Goal: Navigation & Orientation: Find specific page/section

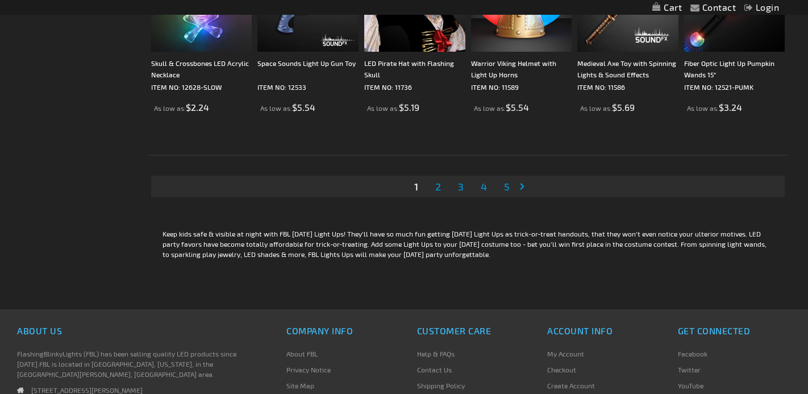
scroll to position [2268, 0]
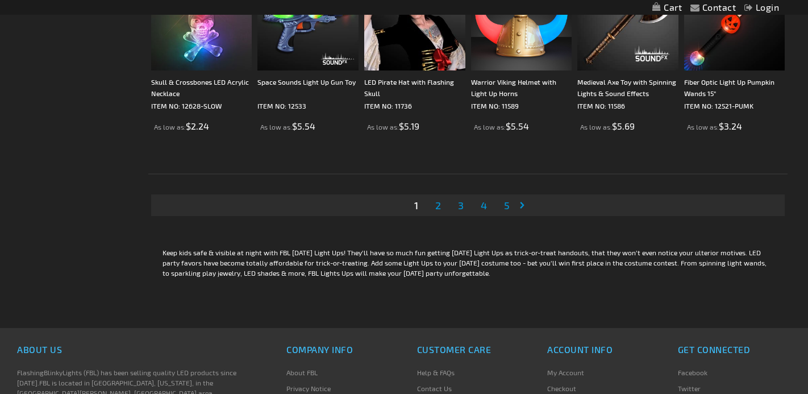
click at [439, 207] on span "2" at bounding box center [438, 205] width 6 height 12
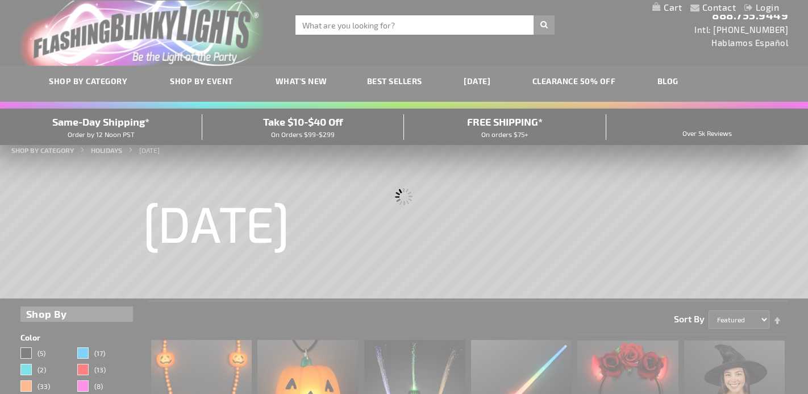
scroll to position [0, 0]
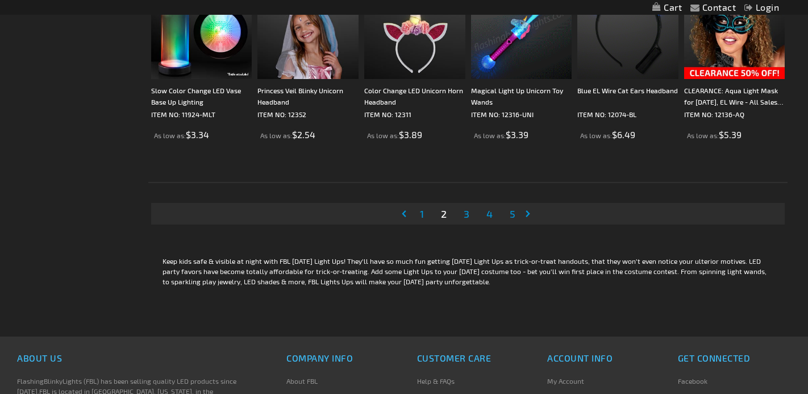
scroll to position [2260, 0]
click at [471, 216] on link "Page 3" at bounding box center [466, 212] width 10 height 17
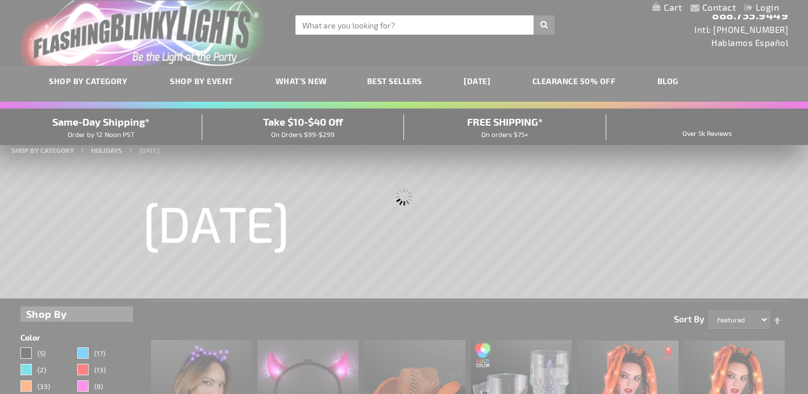
scroll to position [0, 0]
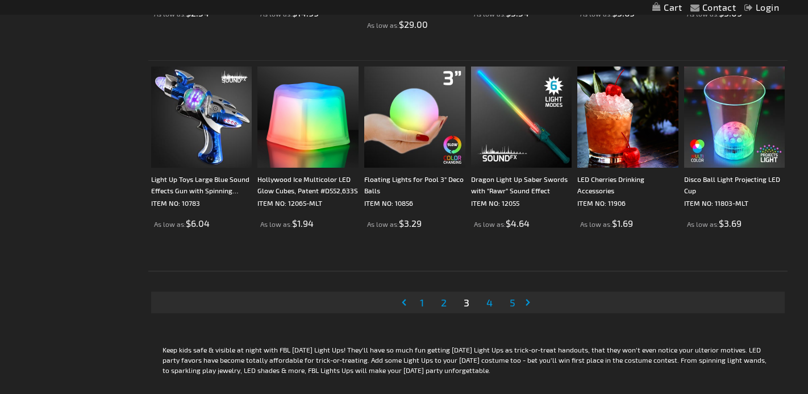
scroll to position [2180, 0]
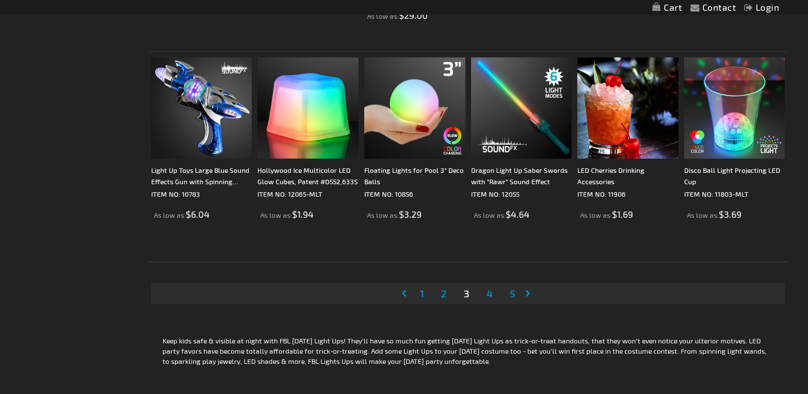
click at [488, 292] on span "4" at bounding box center [489, 293] width 6 height 12
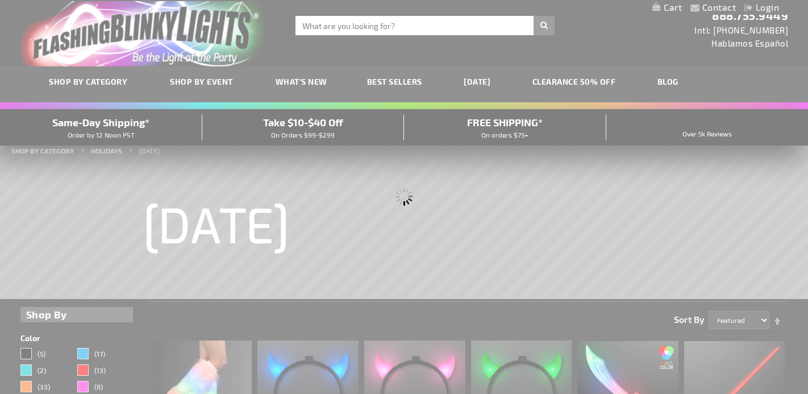
scroll to position [0, 0]
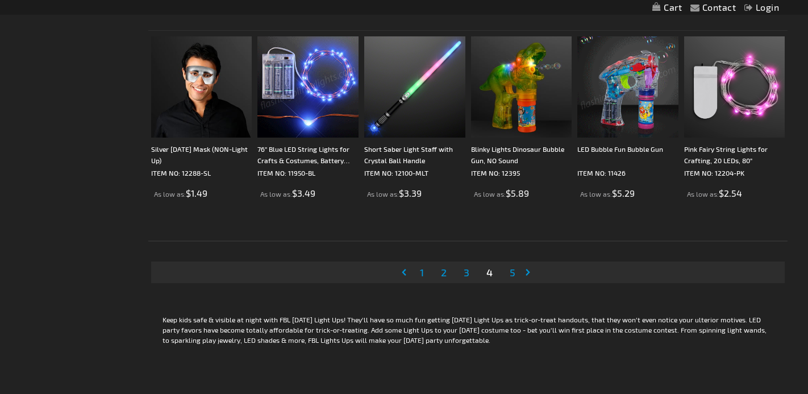
scroll to position [2204, 0]
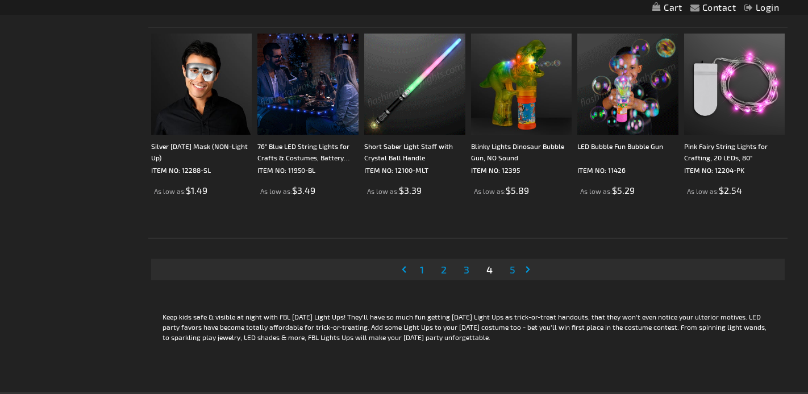
click at [513, 278] on li "Page 5" at bounding box center [512, 269] width 22 height 22
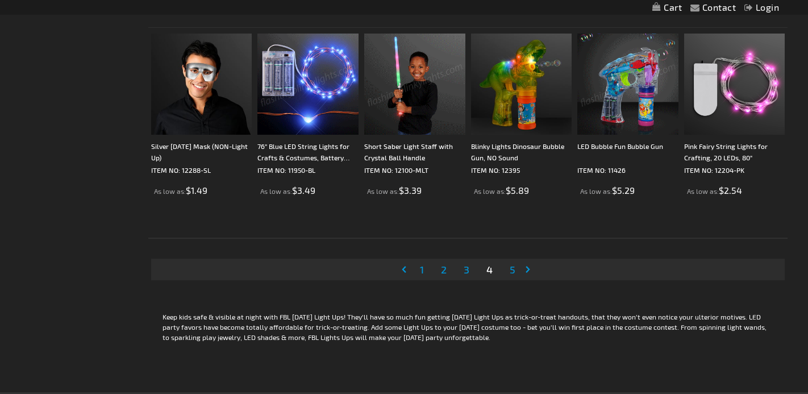
click at [511, 266] on span "5" at bounding box center [512, 269] width 6 height 12
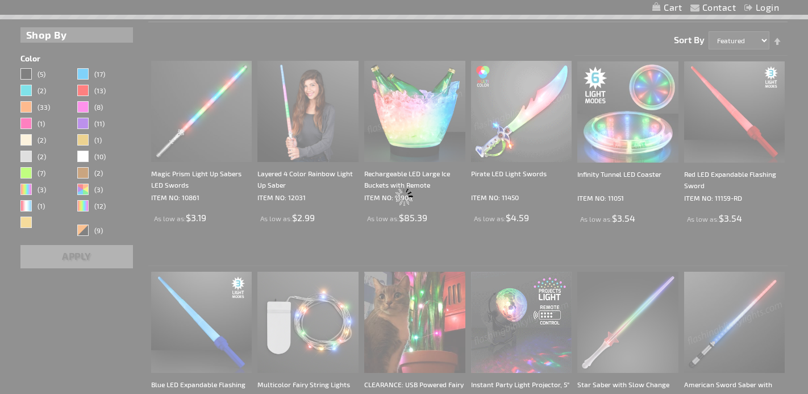
scroll to position [10, 0]
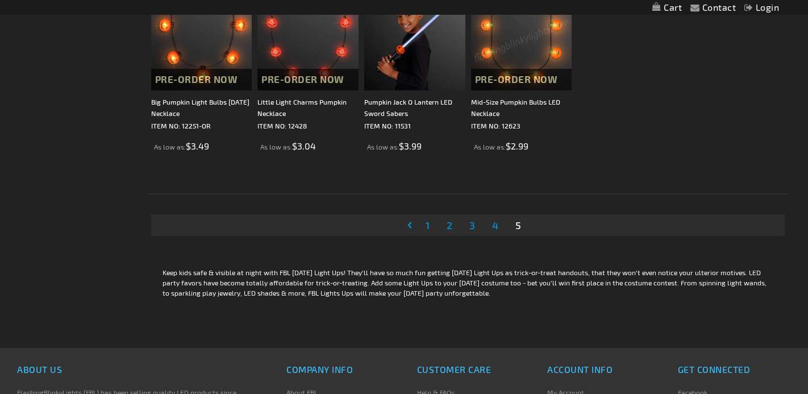
scroll to position [1412, 0]
